Goal: Transaction & Acquisition: Purchase product/service

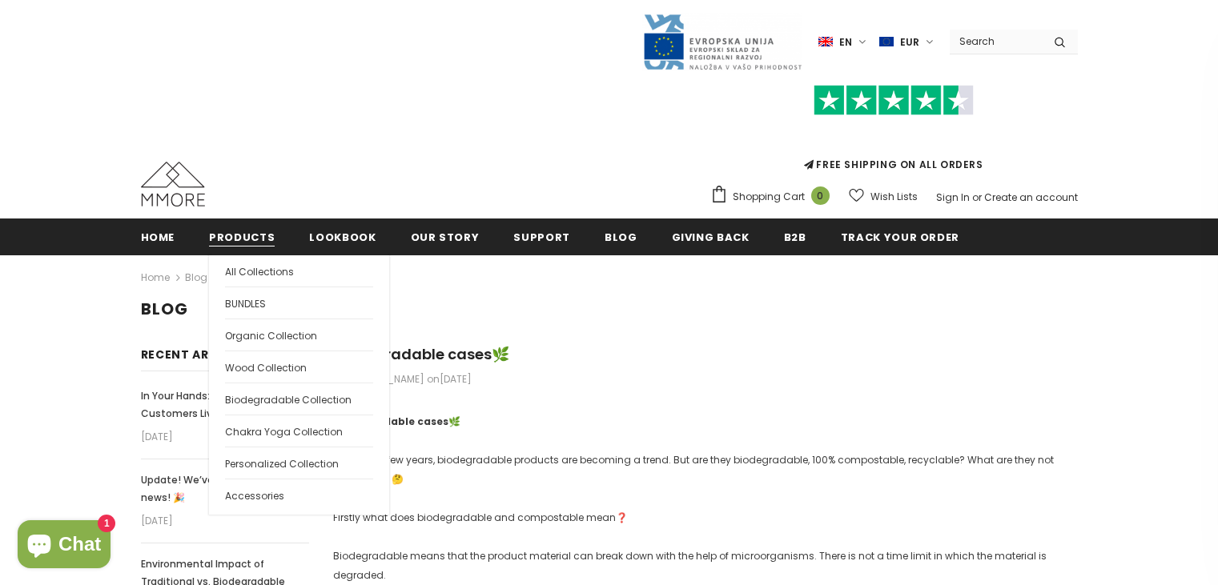
click at [235, 239] on span "Products" at bounding box center [242, 237] width 66 height 15
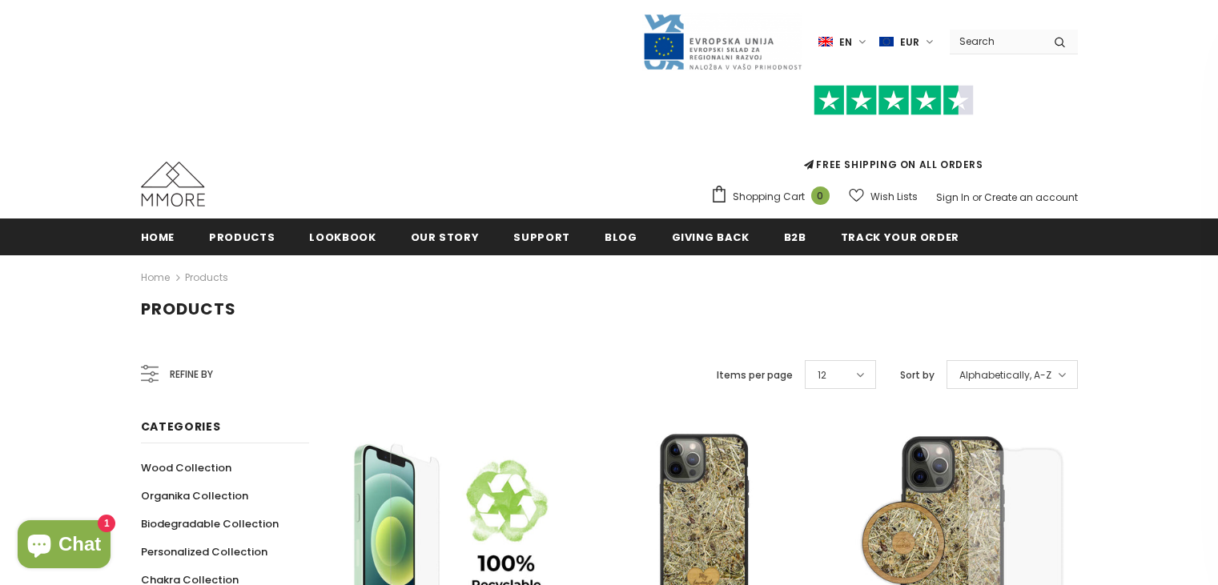
click at [191, 275] on link "Products" at bounding box center [206, 278] width 43 height 14
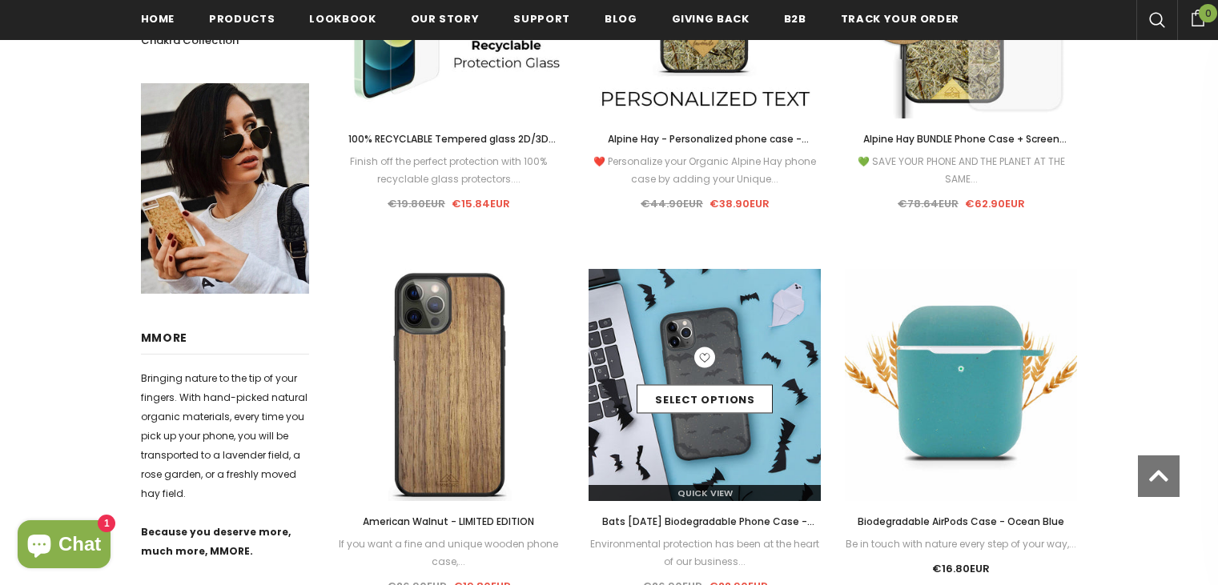
scroll to position [565, 0]
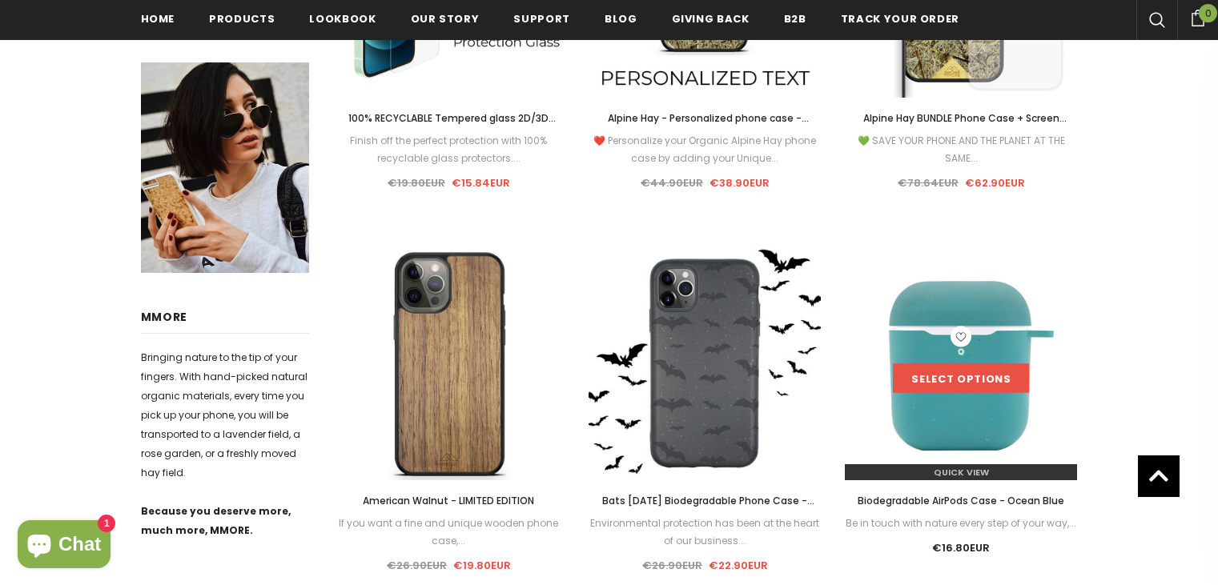
click at [974, 382] on link "Select options" at bounding box center [961, 378] width 136 height 29
